Goal: Task Accomplishment & Management: Complete application form

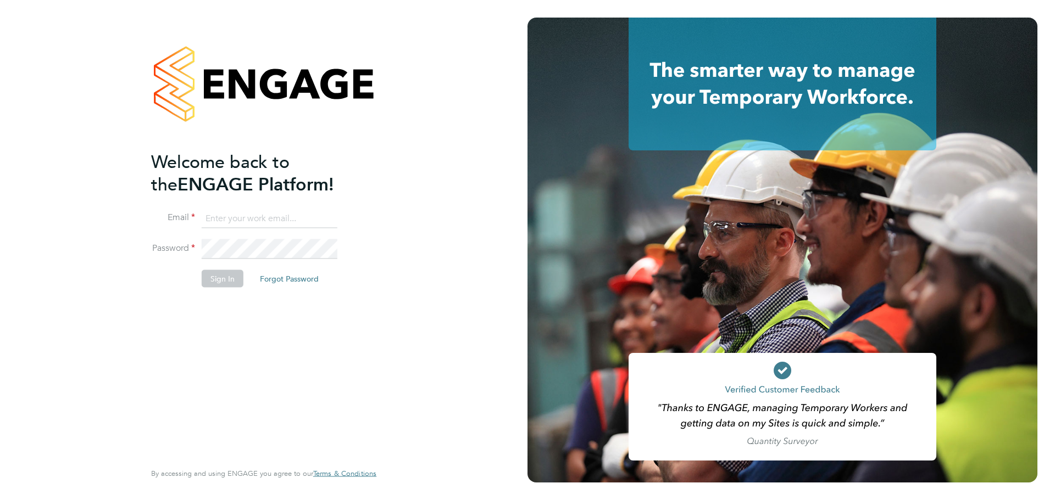
type input "ronald.almas@uk.g4s.com"
click at [219, 277] on button "Sign In" at bounding box center [223, 279] width 42 height 18
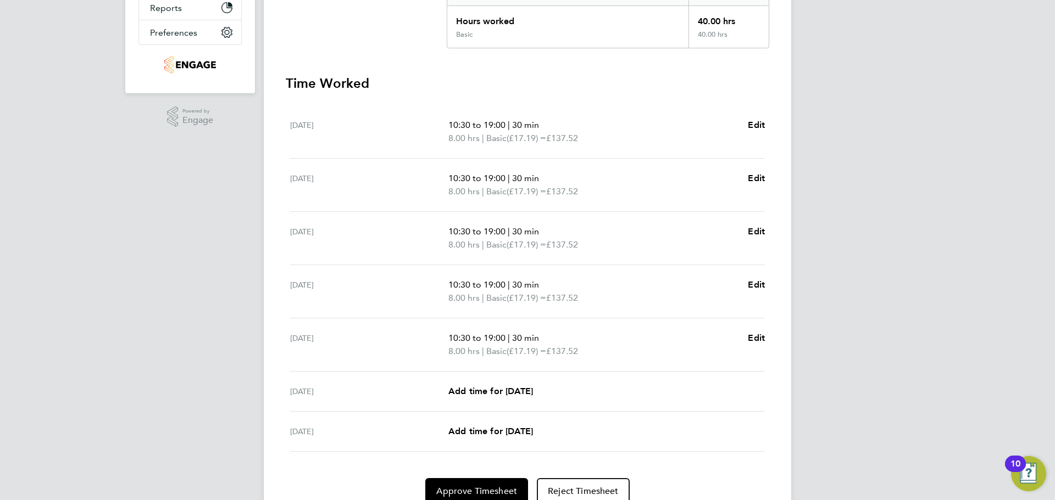
scroll to position [302, 0]
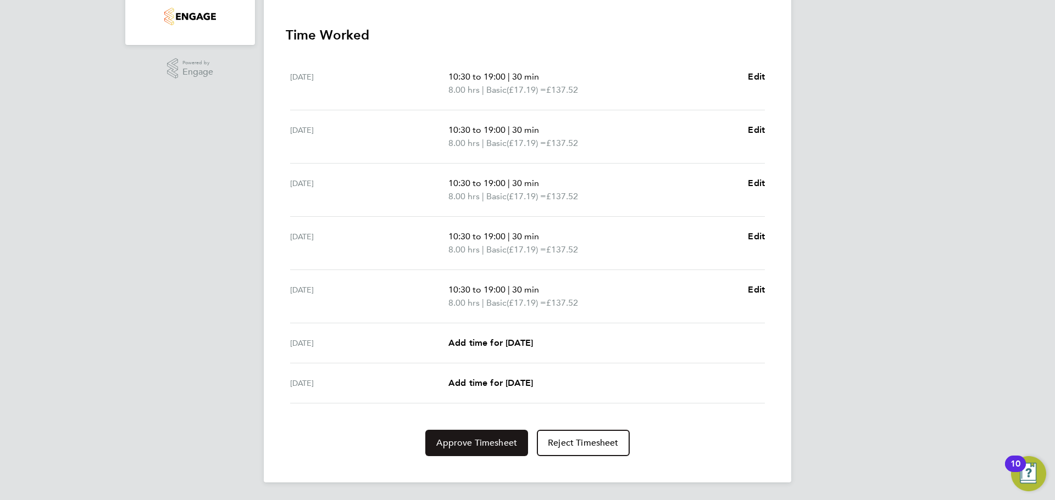
click at [463, 445] on span "Approve Timesheet" at bounding box center [476, 443] width 81 height 11
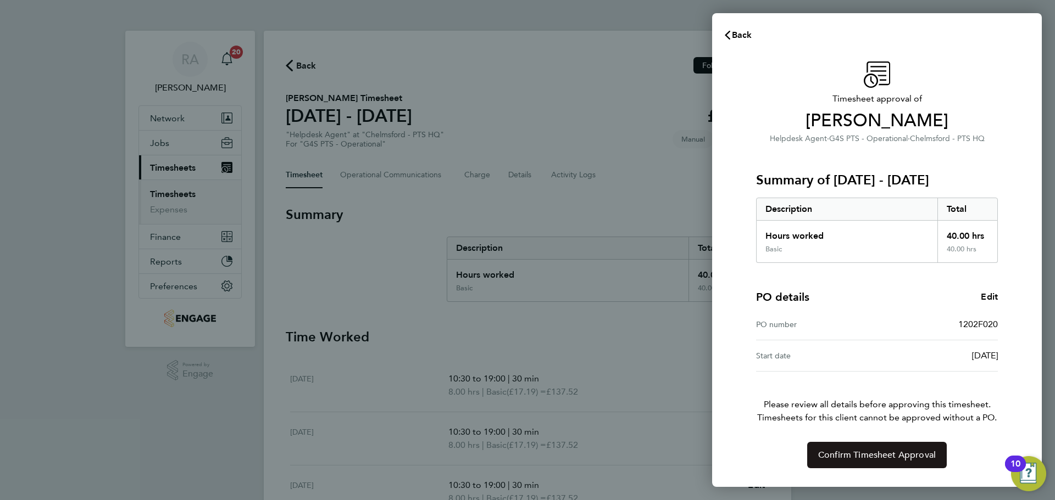
click at [852, 454] on span "Confirm Timesheet Approval" at bounding box center [877, 455] width 118 height 11
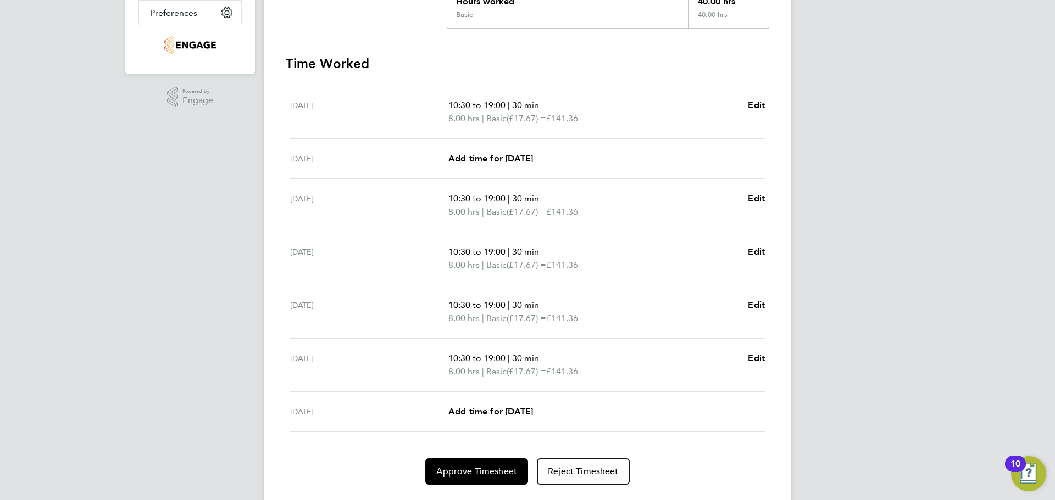
scroll to position [302, 0]
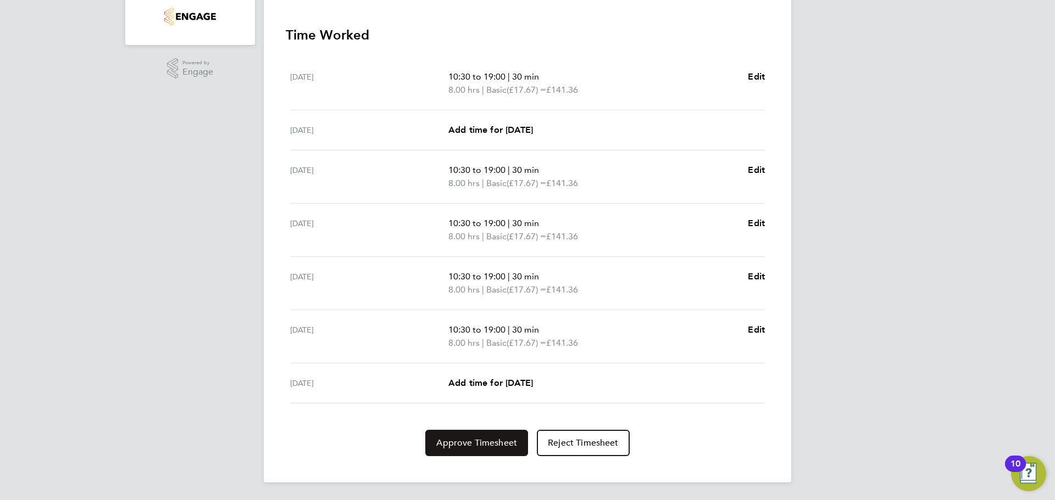
click at [481, 446] on span "Approve Timesheet" at bounding box center [476, 443] width 81 height 11
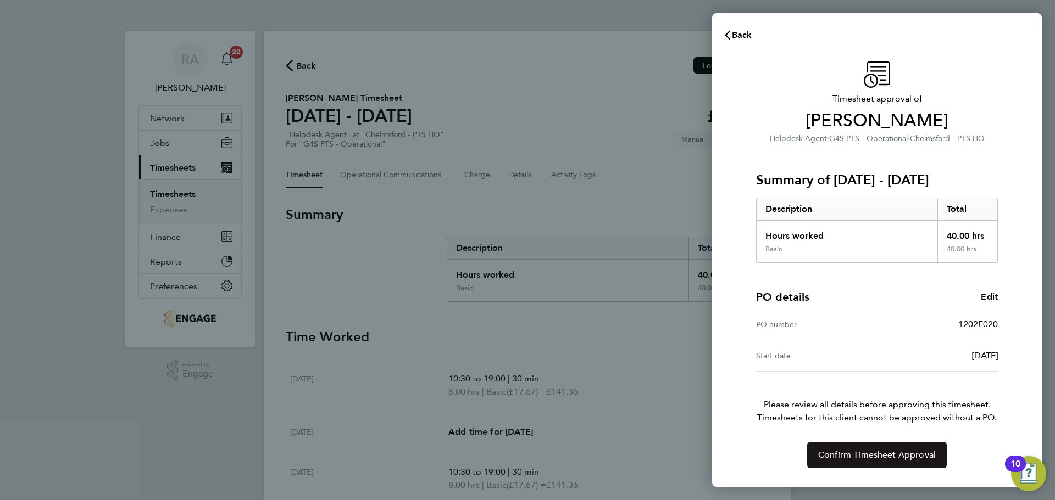
click at [873, 453] on span "Confirm Timesheet Approval" at bounding box center [877, 455] width 118 height 11
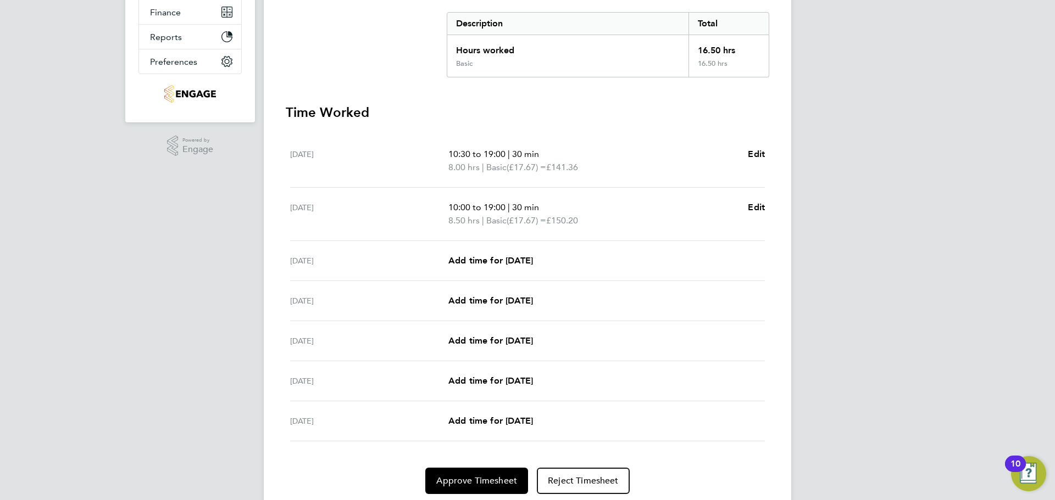
scroll to position [246, 0]
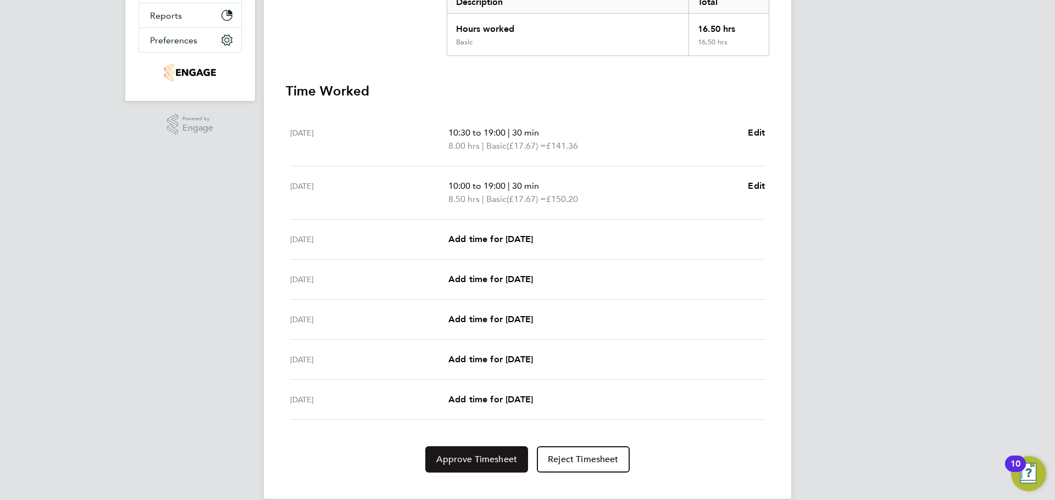
click at [474, 455] on span "Approve Timesheet" at bounding box center [476, 459] width 81 height 11
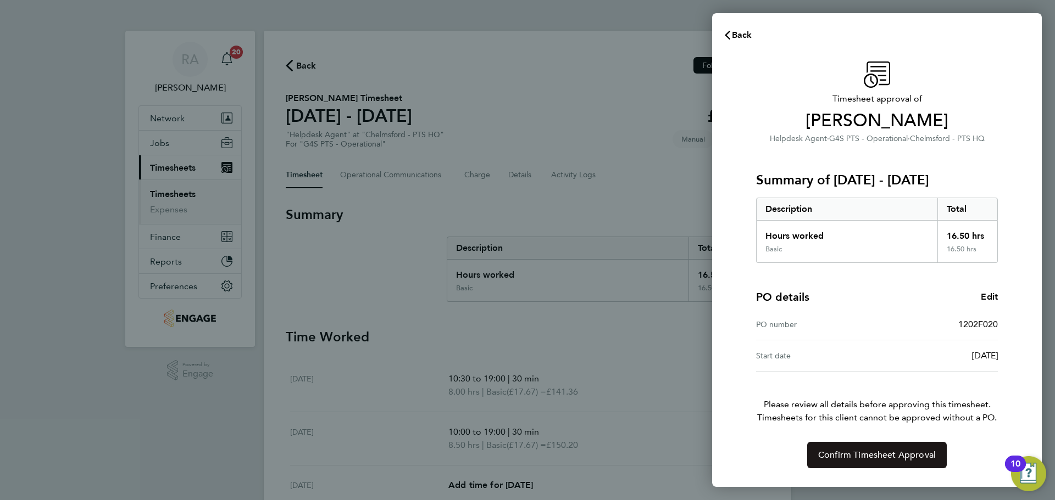
click at [875, 458] on span "Confirm Timesheet Approval" at bounding box center [877, 455] width 118 height 11
